Goal: Task Accomplishment & Management: Use online tool/utility

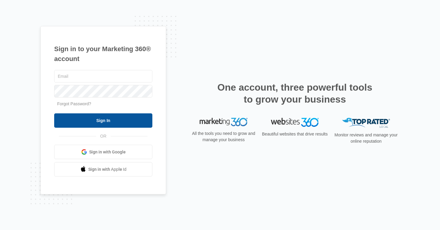
type input "[EMAIL_ADDRESS][DOMAIN_NAME]"
click at [94, 122] on input "Sign In" at bounding box center [103, 120] width 98 height 14
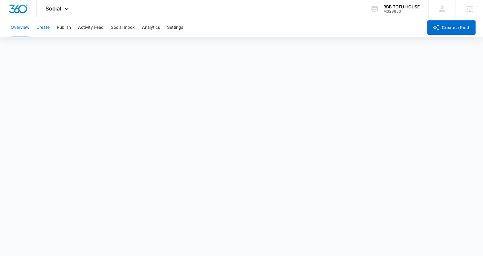
click at [39, 28] on button "Create" at bounding box center [43, 27] width 13 height 19
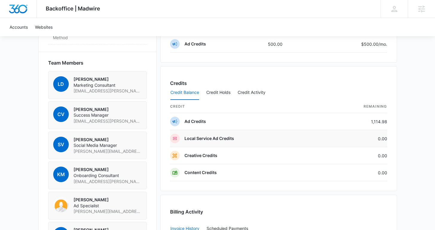
scroll to position [403, 0]
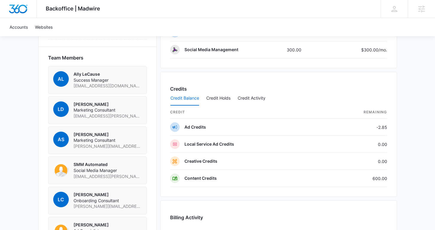
scroll to position [420, 0]
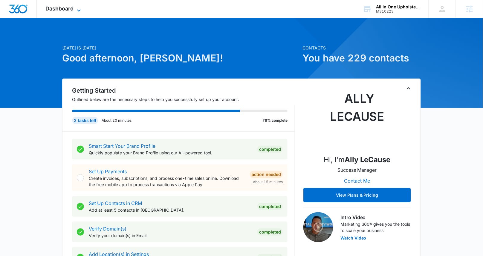
click at [65, 7] on span "Dashboard" at bounding box center [60, 8] width 28 height 6
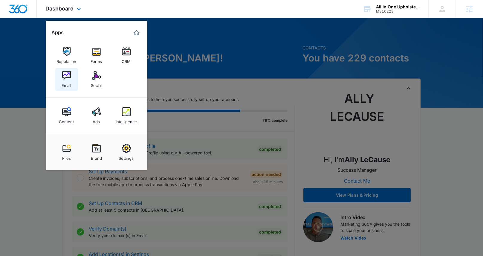
click at [70, 69] on link "Email" at bounding box center [66, 79] width 23 height 23
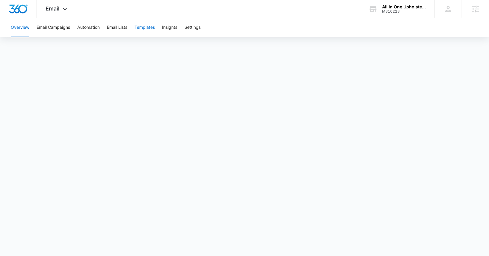
click at [153, 25] on button "Templates" at bounding box center [144, 27] width 20 height 19
click at [56, 5] on span "Email" at bounding box center [53, 8] width 14 height 6
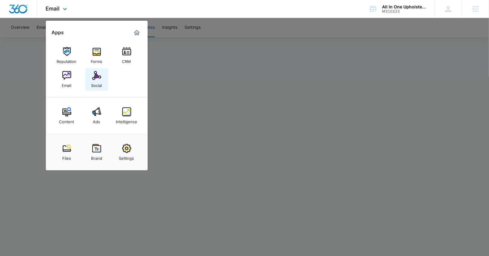
click at [100, 74] on img at bounding box center [96, 75] width 9 height 9
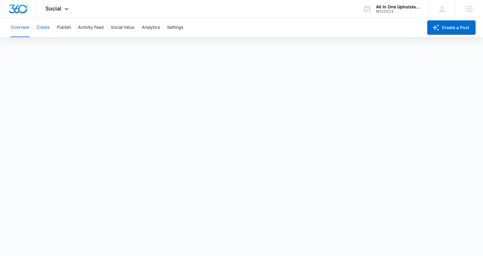
click at [42, 28] on button "Create" at bounding box center [43, 27] width 13 height 19
